Goal: Task Accomplishment & Management: Use online tool/utility

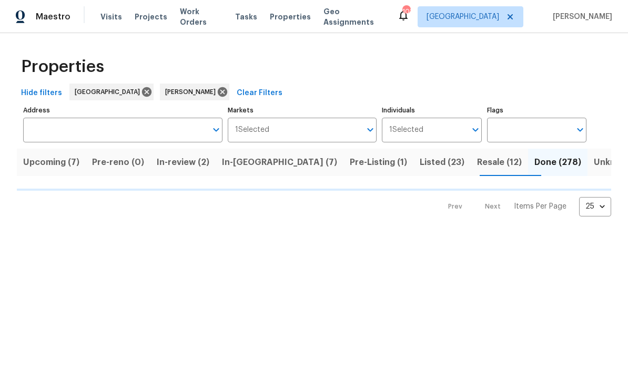
click at [204, 163] on span "In-review (2)" at bounding box center [183, 162] width 53 height 15
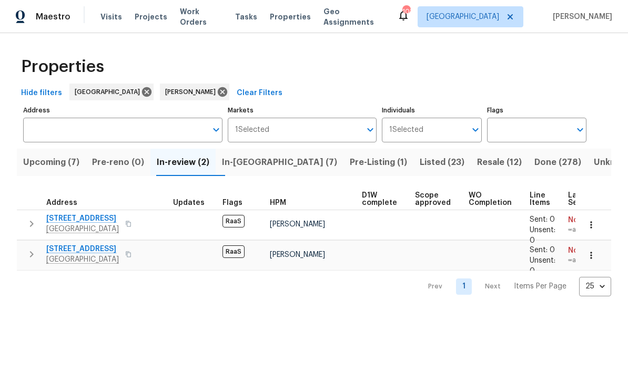
click at [35, 222] on icon "button" at bounding box center [31, 224] width 13 height 13
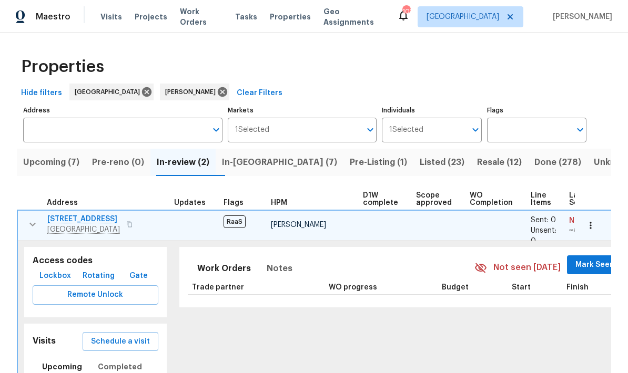
click at [32, 225] on icon "button" at bounding box center [32, 224] width 13 height 13
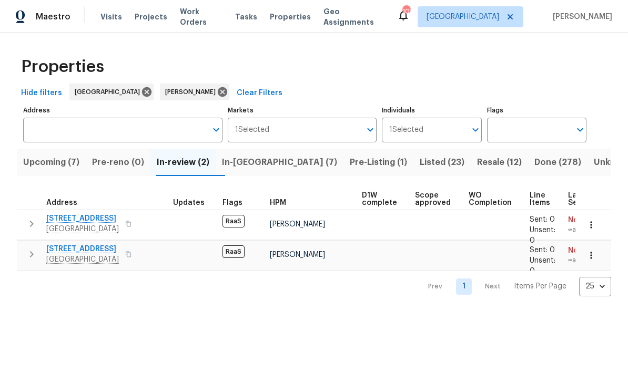
click at [100, 221] on span "2796 Green Trail Dr" at bounding box center [82, 219] width 73 height 11
click at [32, 254] on icon "button" at bounding box center [32, 254] width 4 height 6
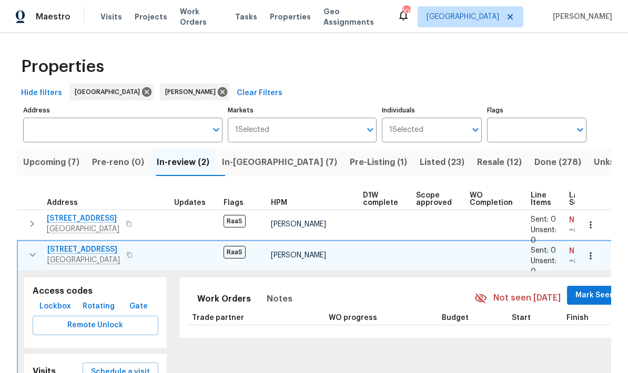
click at [98, 247] on span "5225 Koweta Rd" at bounding box center [83, 250] width 73 height 11
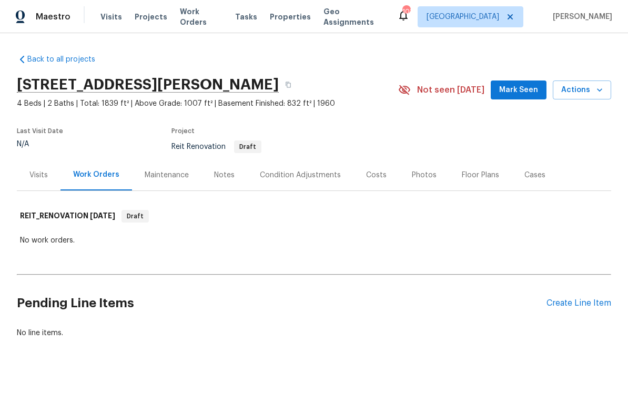
click at [591, 298] on div "Create Line Item" at bounding box center [578, 303] width 65 height 10
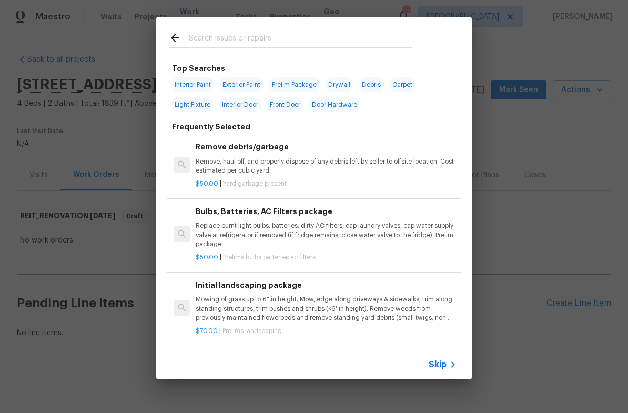
click at [255, 34] on input "text" at bounding box center [300, 40] width 223 height 16
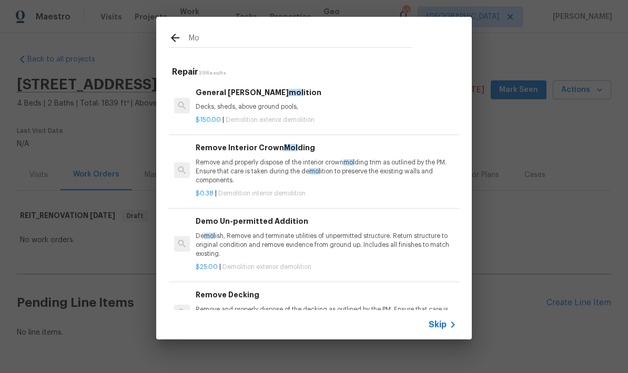
type input "M"
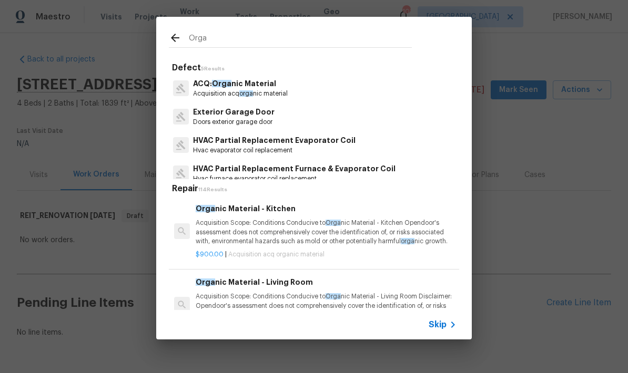
type input "Organ"
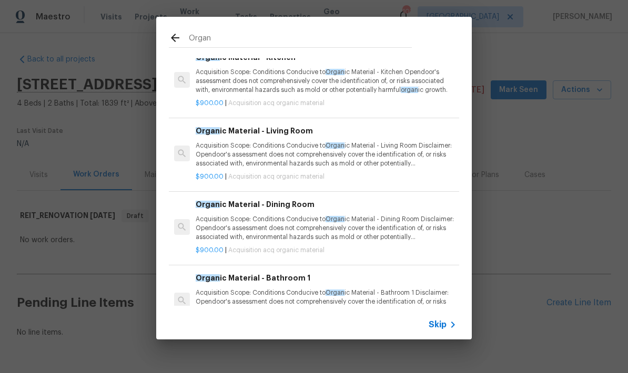
scroll to position [75, 0]
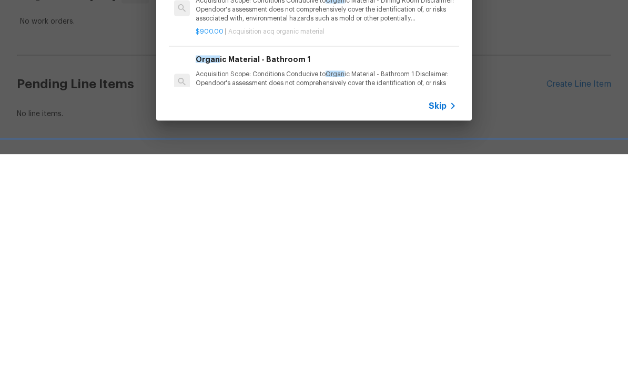
click at [291, 289] on p "Acquisition Scope: Conditions Conducive to Organ ic Material - Bathroom 1 Discl…" at bounding box center [326, 302] width 261 height 27
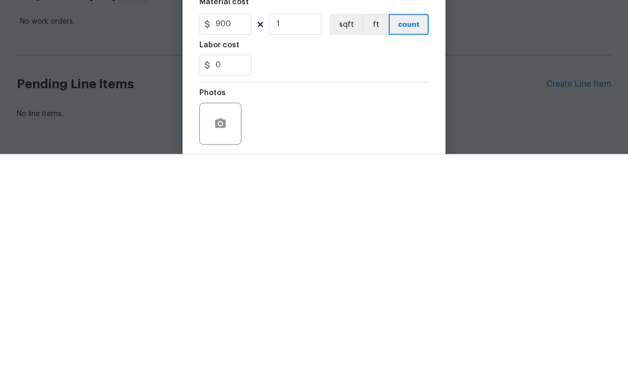
scroll to position [36, 0]
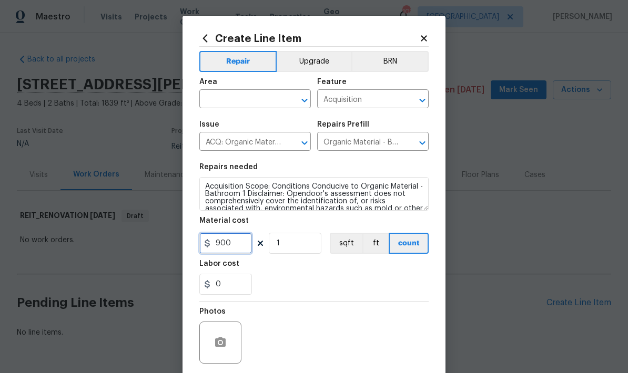
click at [241, 249] on input "900" at bounding box center [225, 243] width 53 height 21
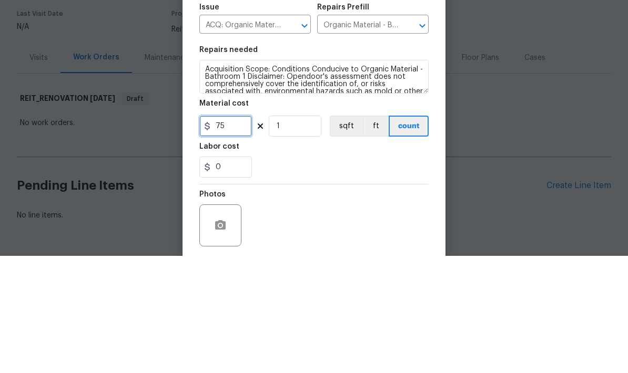
type input "75"
click at [210, 177] on textarea "Acquisition Scope: Conditions Conducive to Organic Material - Bathroom 1 Discla…" at bounding box center [313, 194] width 229 height 34
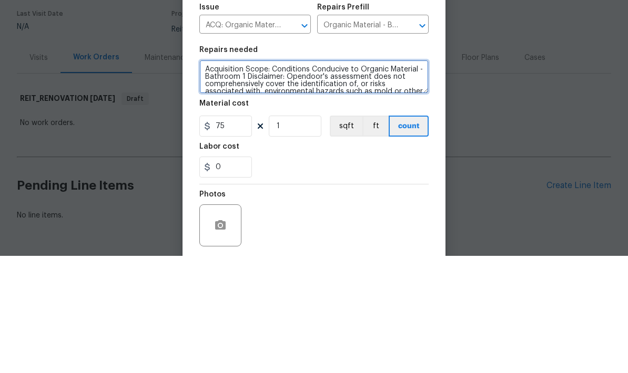
click at [210, 177] on textarea "Acquisition Scope: Conditions Conducive to Organic Material - Bathroom 1 Discla…" at bounding box center [313, 194] width 229 height 34
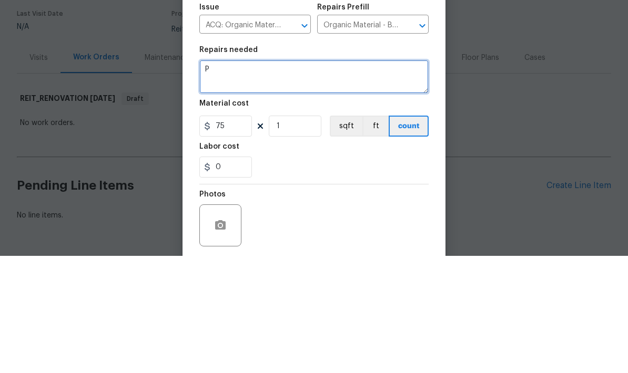
scroll to position [0, 0]
click at [210, 177] on textarea "Please refer to the “Details” photo for the description of the quote needed." at bounding box center [313, 194] width 229 height 34
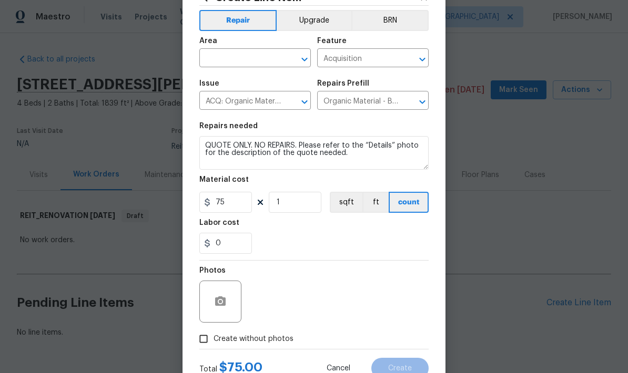
scroll to position [60, 0]
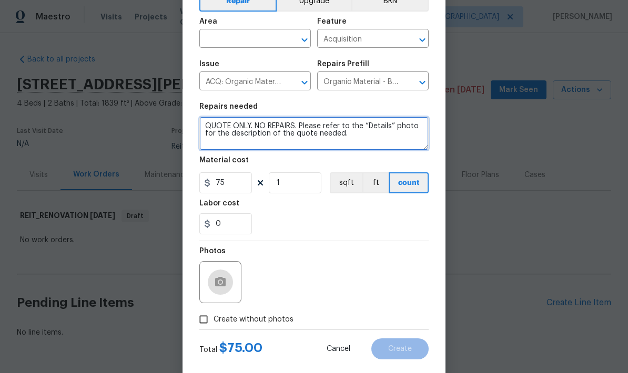
type textarea "QUOTE ONLY. NO REPAIRS. Please refer to the “Details” photo for the description…"
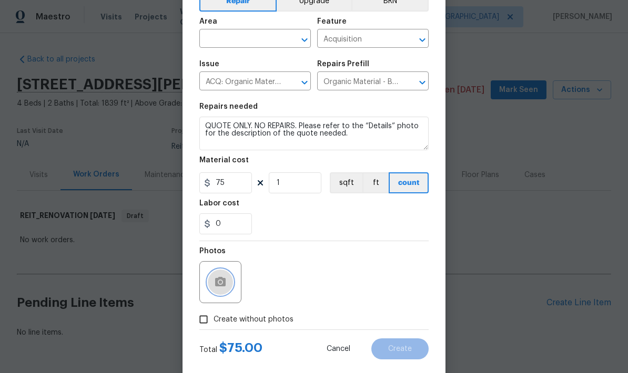
click at [232, 281] on button "button" at bounding box center [220, 282] width 25 height 25
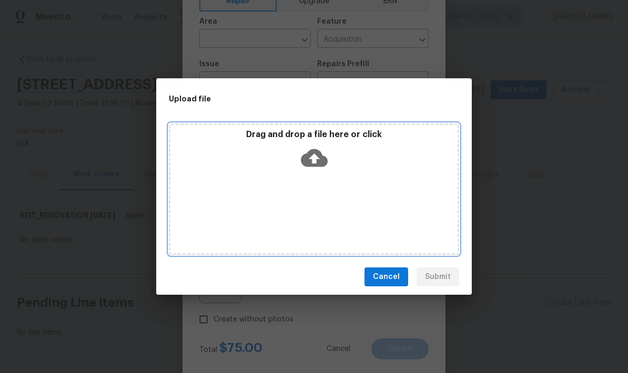
click at [322, 152] on icon at bounding box center [314, 158] width 27 height 27
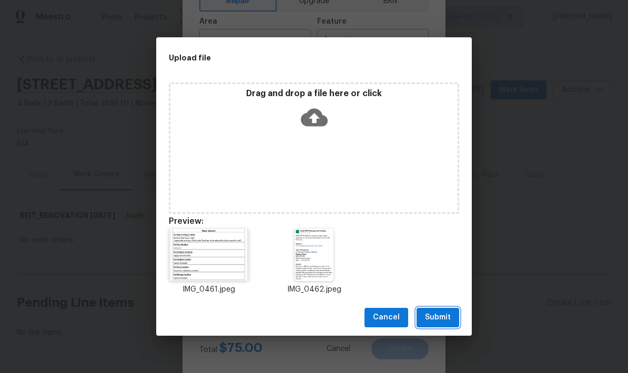
click at [453, 318] on button "Submit" at bounding box center [438, 317] width 43 height 19
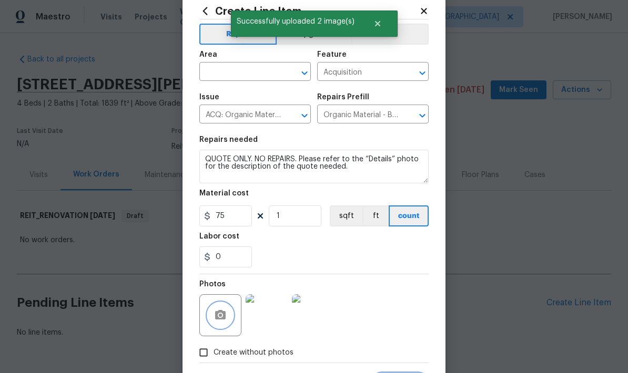
scroll to position [14, 0]
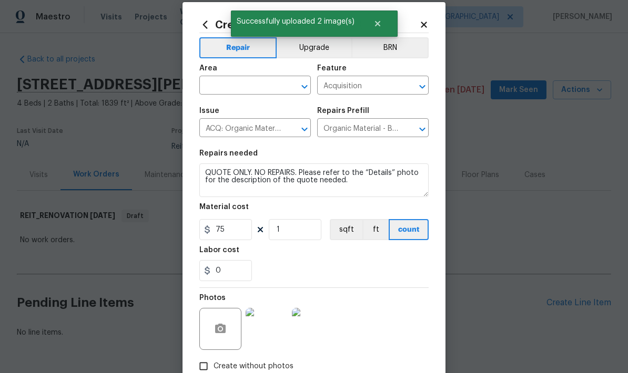
click at [269, 83] on input "text" at bounding box center [240, 86] width 82 height 16
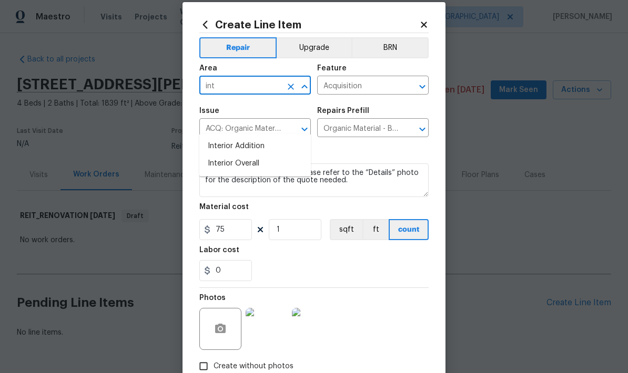
click at [257, 155] on li "Interior Overall" at bounding box center [254, 163] width 111 height 17
type input "Interior Overall"
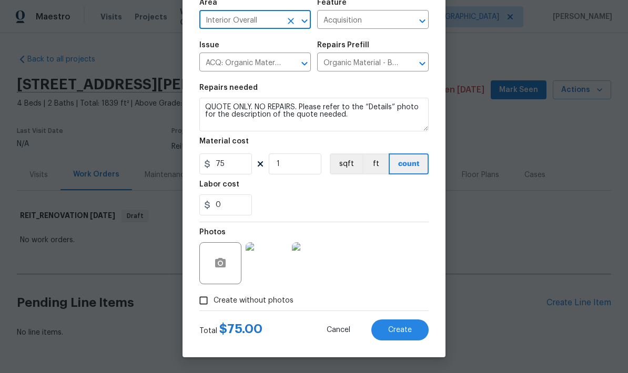
scroll to position [82, 0]
click at [423, 330] on button "Create" at bounding box center [399, 330] width 57 height 21
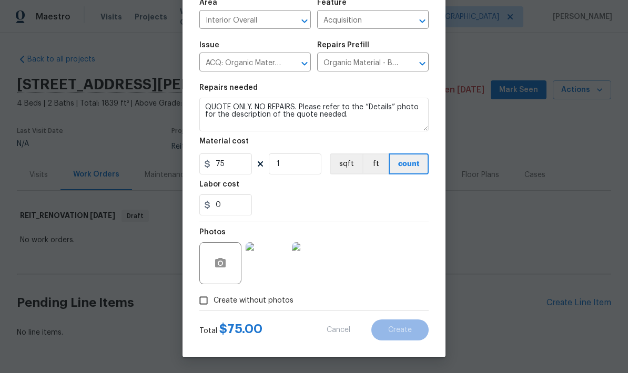
scroll to position [31, 0]
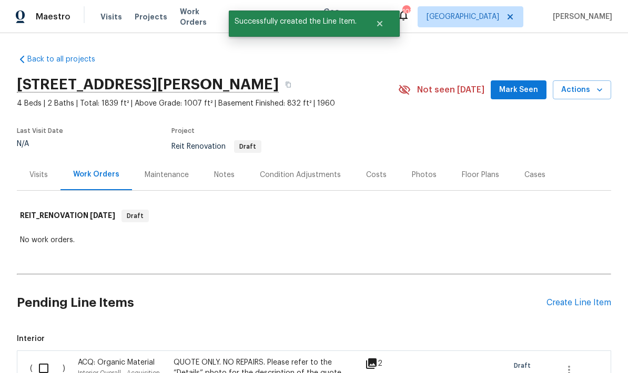
click at [50, 358] on input "checkbox" at bounding box center [48, 369] width 30 height 22
checkbox input "true"
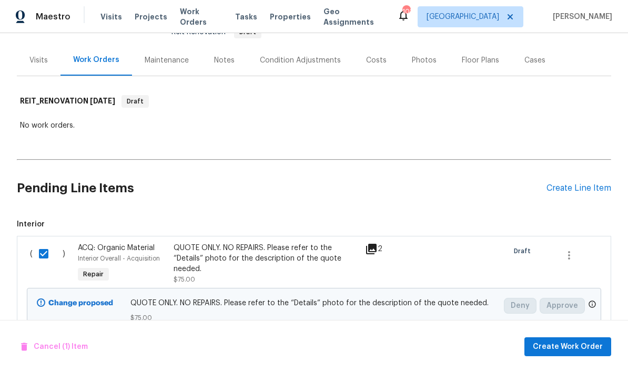
scroll to position [114, 0]
click at [591, 348] on span "Create Work Order" at bounding box center [568, 347] width 70 height 13
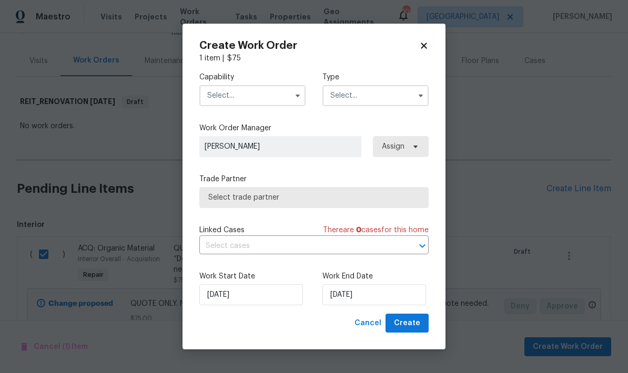
click at [296, 96] on icon "button" at bounding box center [297, 96] width 8 height 8
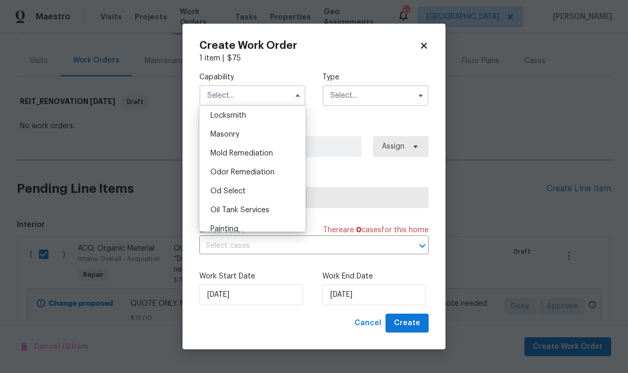
scroll to position [772, 0]
click at [269, 153] on span "Mold Remediation" at bounding box center [241, 153] width 63 height 7
type input "Mold Remediation"
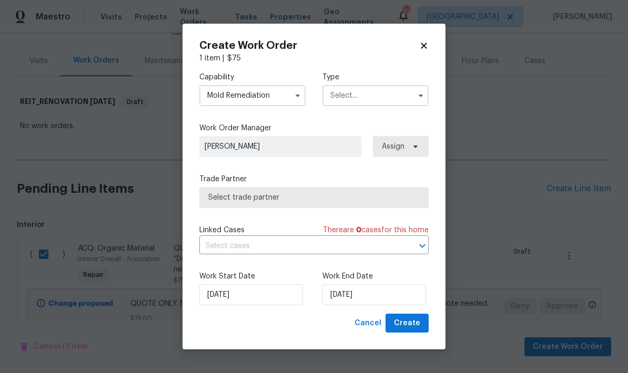
click at [384, 92] on input "text" at bounding box center [375, 95] width 106 height 21
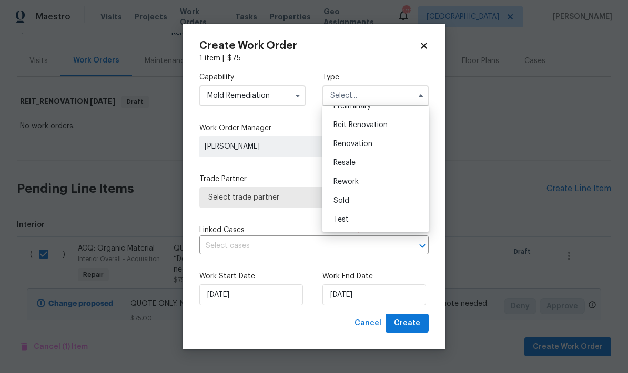
scroll to position [239, 0]
click at [387, 125] on span "Reit Renovation" at bounding box center [360, 124] width 54 height 7
type input "Reit Renovation"
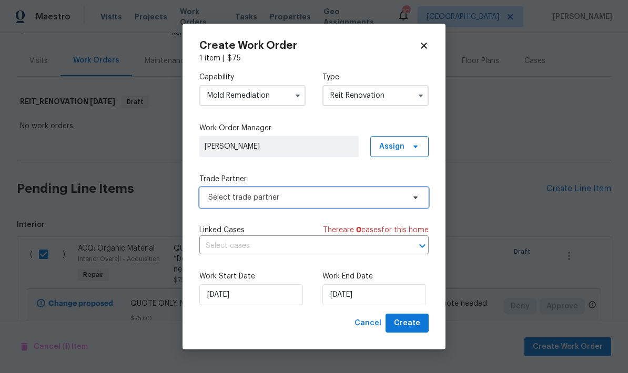
click at [413, 197] on icon at bounding box center [415, 198] width 8 height 8
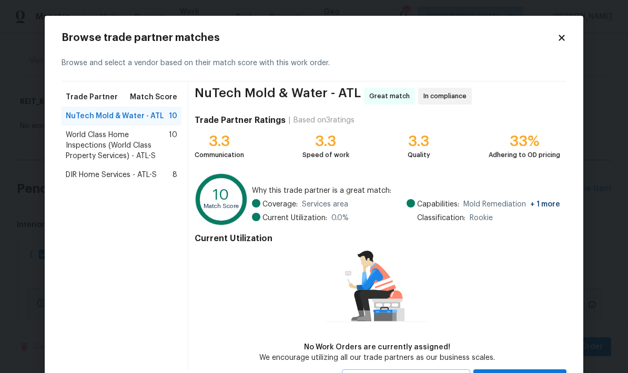
click at [161, 176] on div "DIR Home Services - ATL-S 8" at bounding box center [121, 175] width 111 height 11
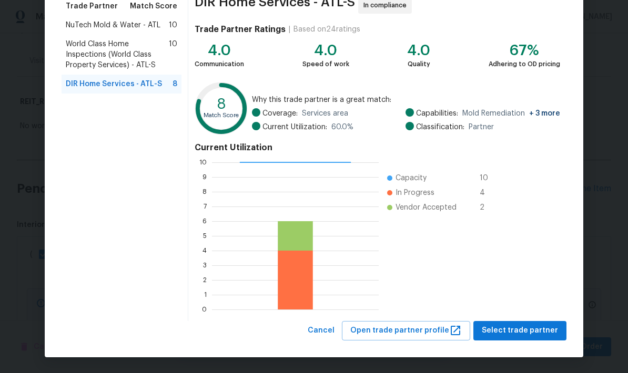
scroll to position [90, 0]
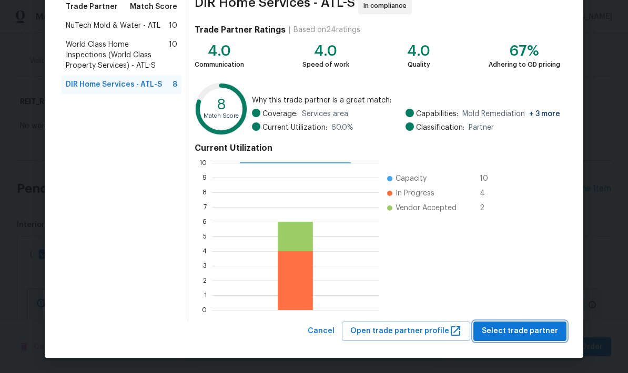
click at [528, 332] on span "Select trade partner" at bounding box center [520, 331] width 76 height 13
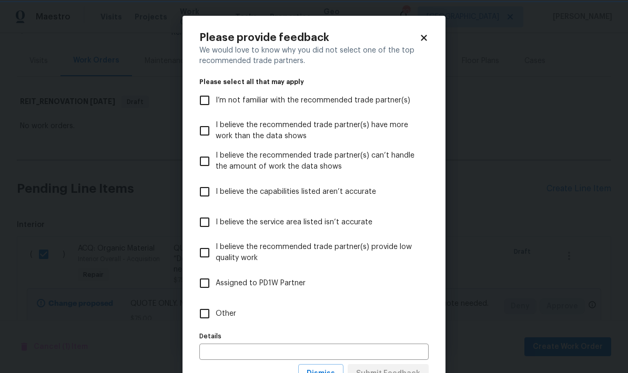
scroll to position [0, 0]
click at [206, 314] on input "Other" at bounding box center [205, 314] width 22 height 22
checkbox input "true"
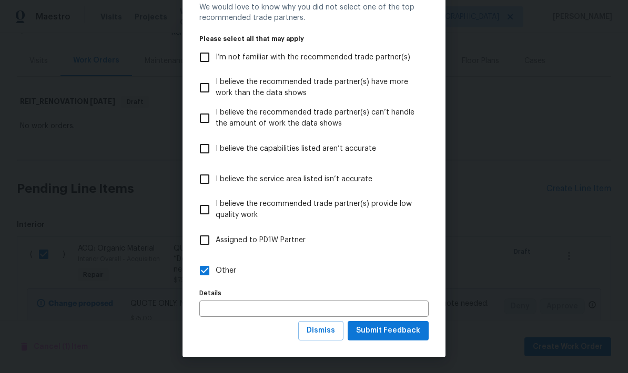
scroll to position [44, 0]
click at [418, 333] on span "Submit Feedback" at bounding box center [388, 330] width 64 height 13
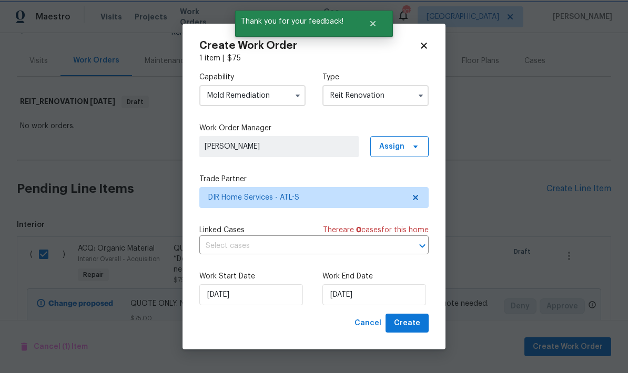
scroll to position [0, 0]
click at [389, 293] on input "9/8/2025" at bounding box center [374, 295] width 104 height 21
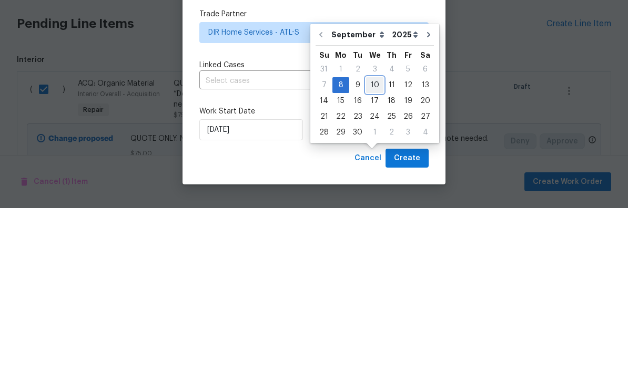
click at [372, 243] on div "10" at bounding box center [374, 250] width 17 height 15
type input "9/10/2025"
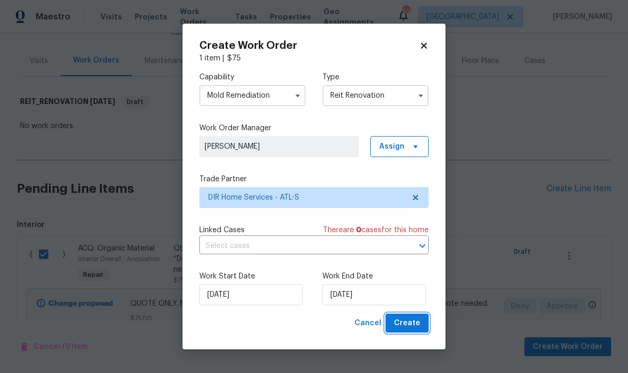
click at [425, 324] on button "Create" at bounding box center [406, 323] width 43 height 19
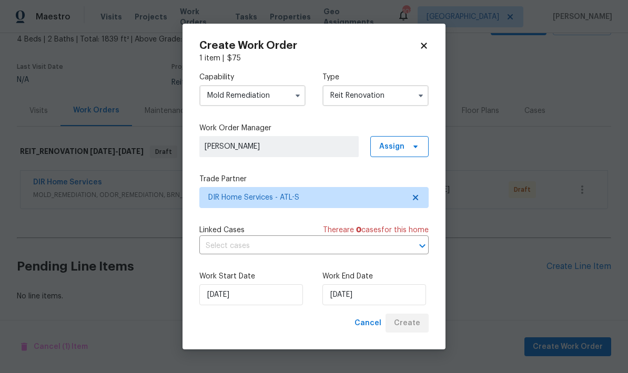
scroll to position [22, 0]
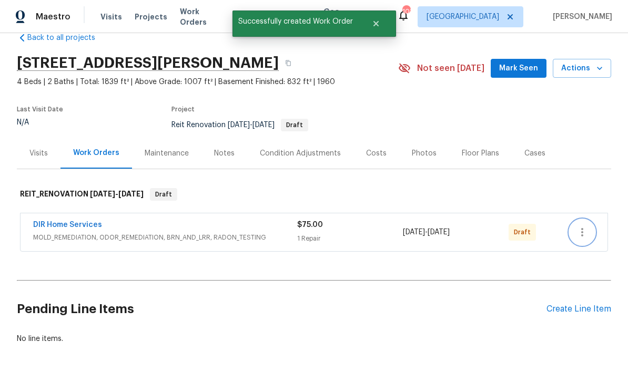
click at [588, 226] on icon "button" at bounding box center [582, 232] width 13 height 13
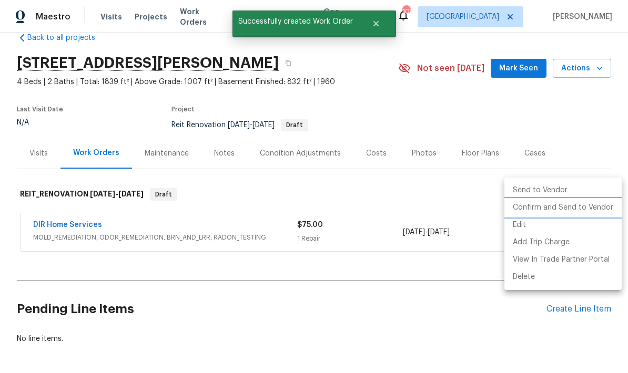
click at [585, 208] on li "Confirm and Send to Vendor" at bounding box center [562, 207] width 117 height 17
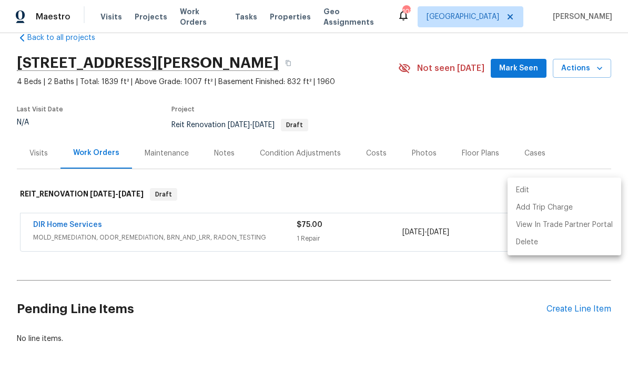
click at [439, 272] on div at bounding box center [314, 186] width 628 height 373
